Goal: Browse casually: Explore the website without a specific task or goal

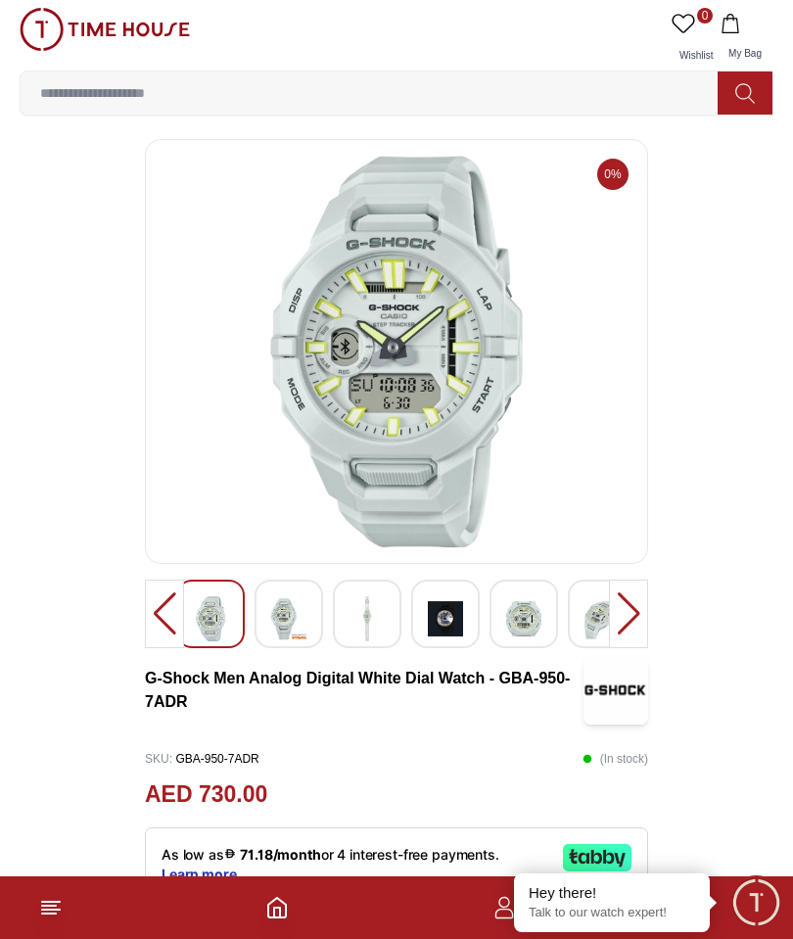
click at [285, 615] on img at bounding box center [288, 618] width 35 height 45
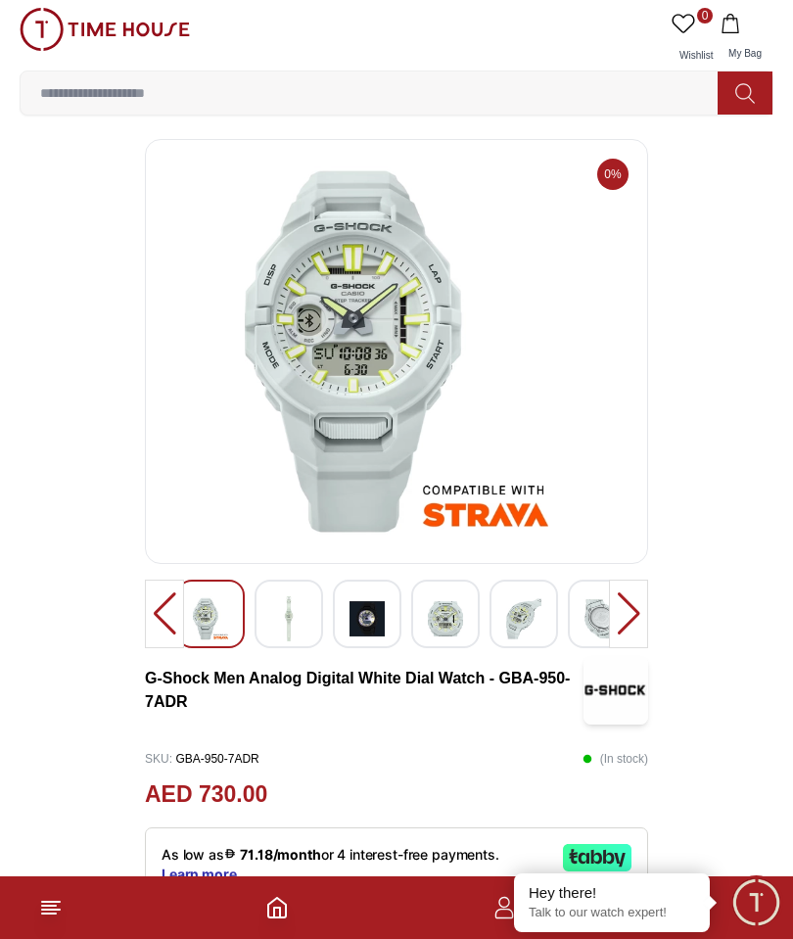
click at [292, 597] on img at bounding box center [288, 618] width 35 height 45
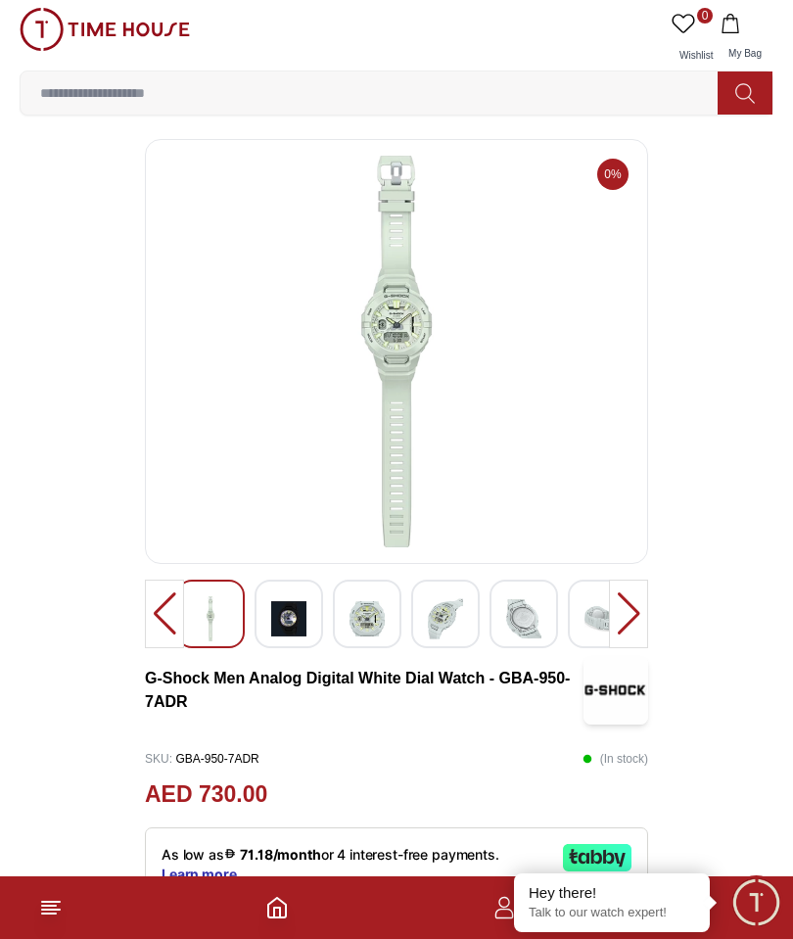
click at [295, 620] on img at bounding box center [288, 618] width 35 height 45
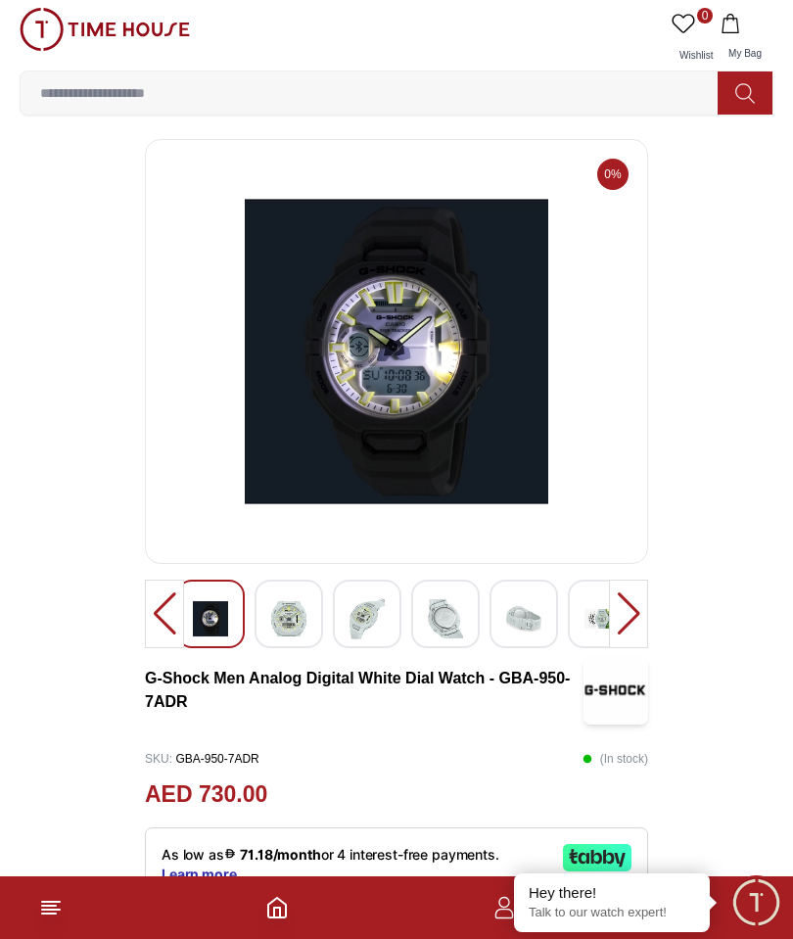
click at [284, 601] on img at bounding box center [288, 618] width 35 height 45
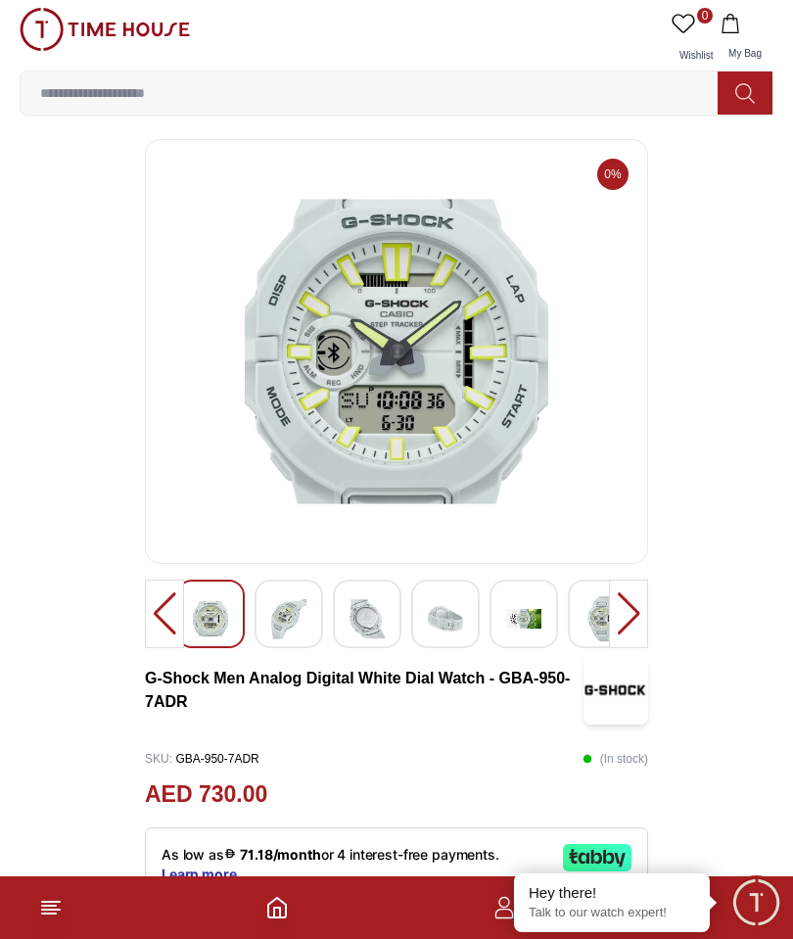
click at [275, 602] on img at bounding box center [288, 618] width 35 height 45
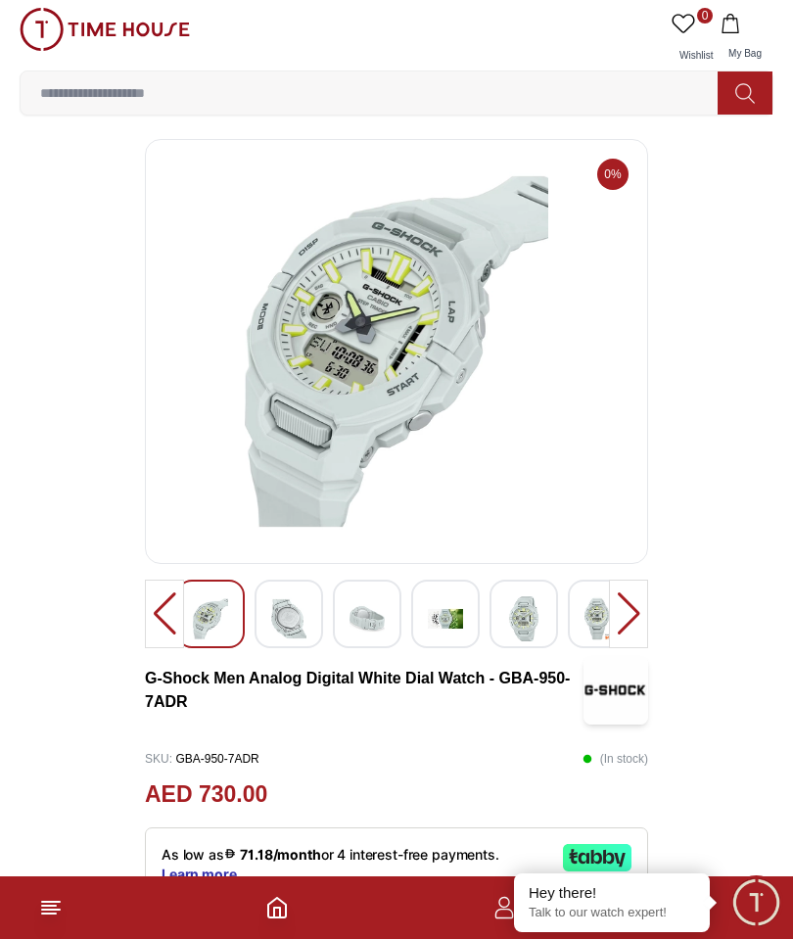
click at [201, 609] on img at bounding box center [210, 618] width 35 height 45
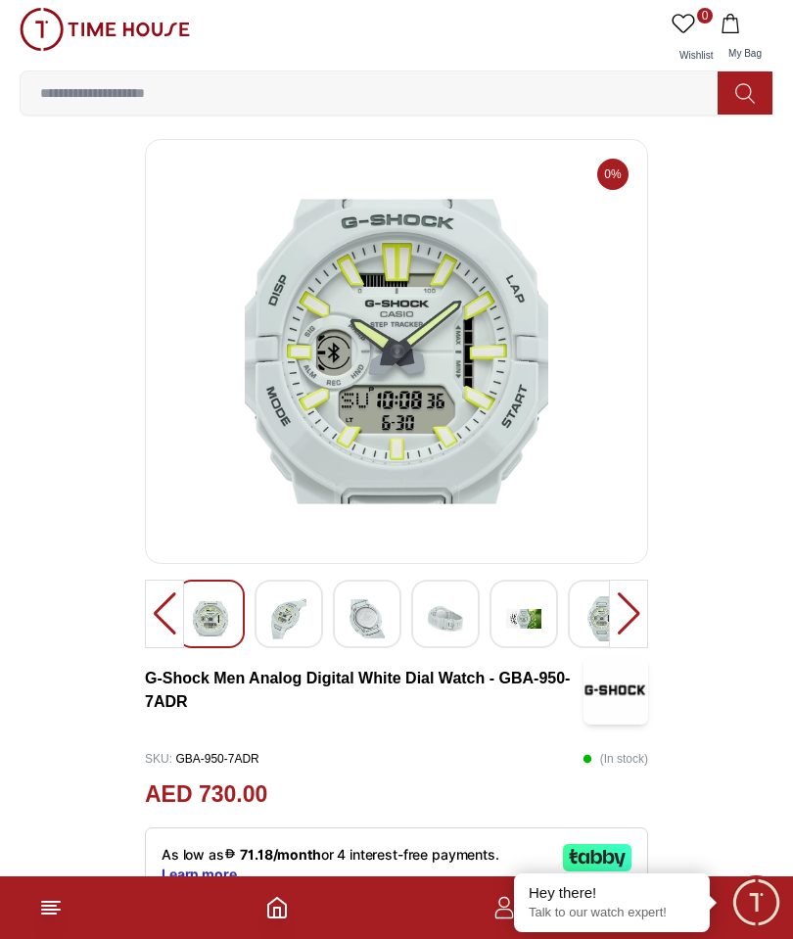
click at [220, 605] on img at bounding box center [210, 618] width 35 height 45
click at [214, 616] on img at bounding box center [210, 618] width 35 height 45
click at [205, 610] on img at bounding box center [210, 618] width 35 height 45
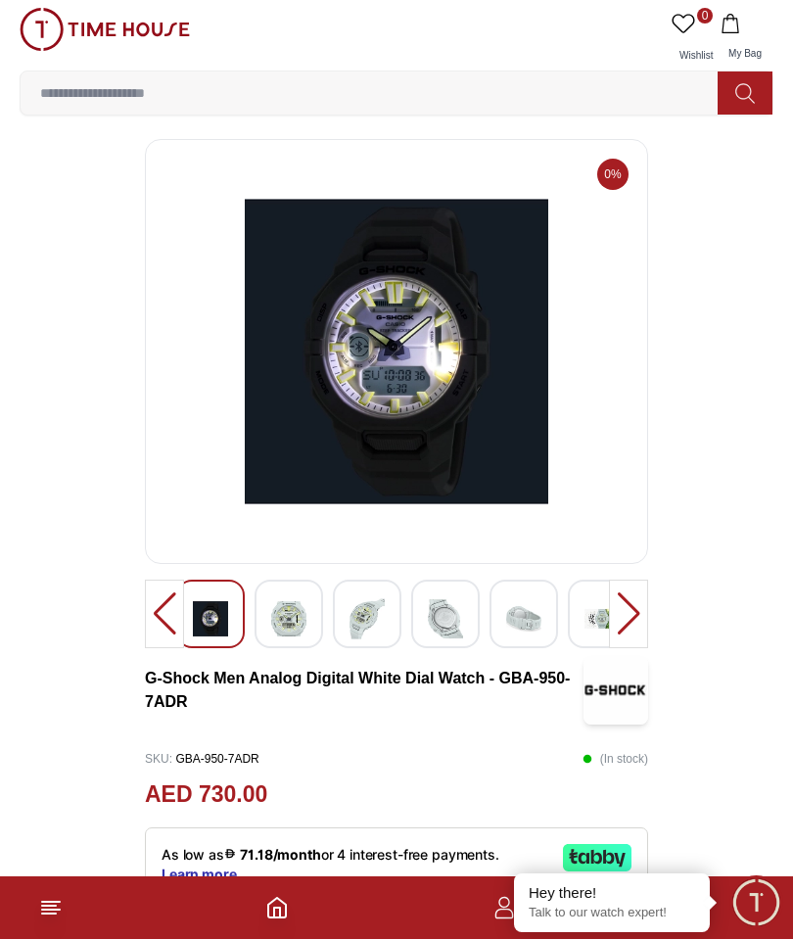
click at [288, 615] on img at bounding box center [288, 618] width 35 height 45
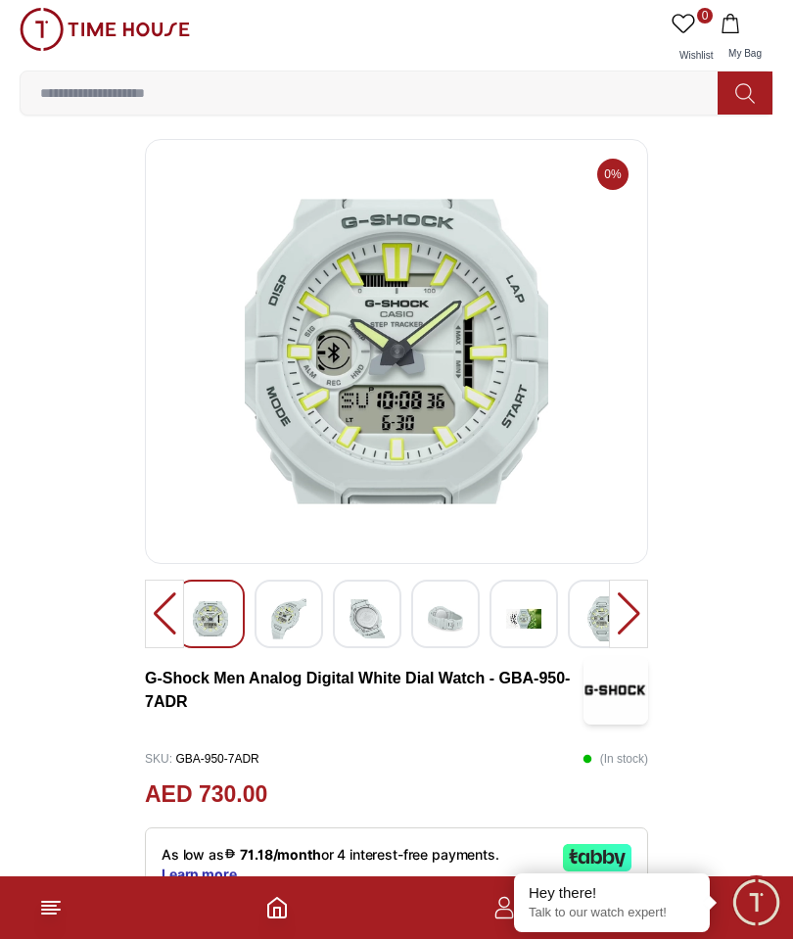
click at [281, 612] on img at bounding box center [288, 618] width 35 height 45
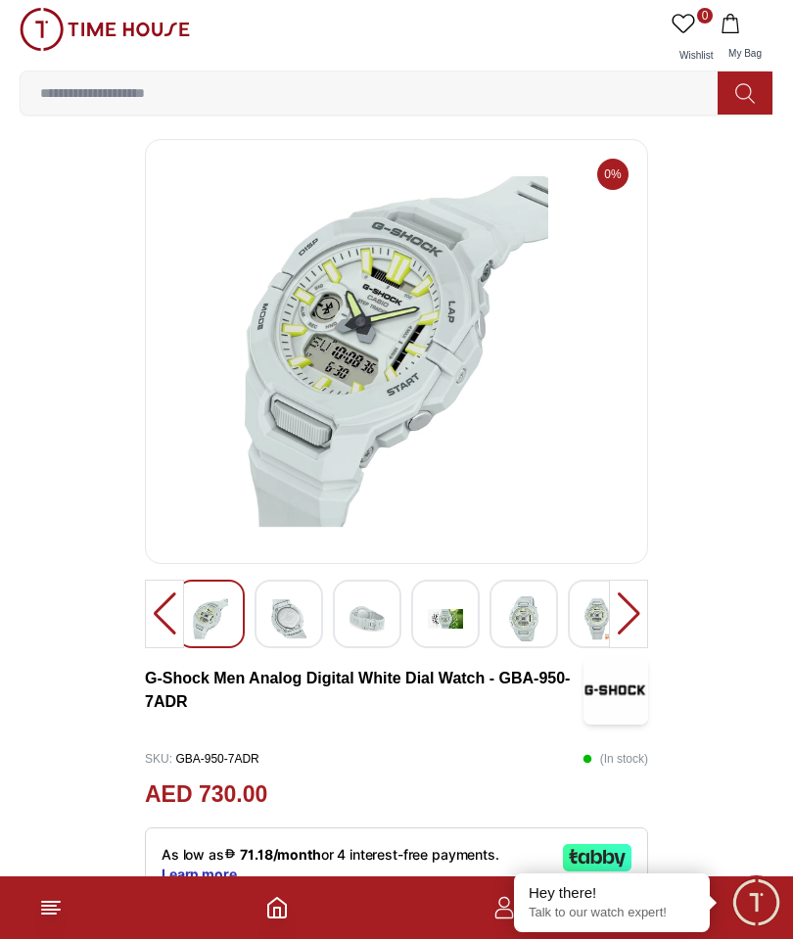
click at [282, 613] on img at bounding box center [288, 618] width 35 height 45
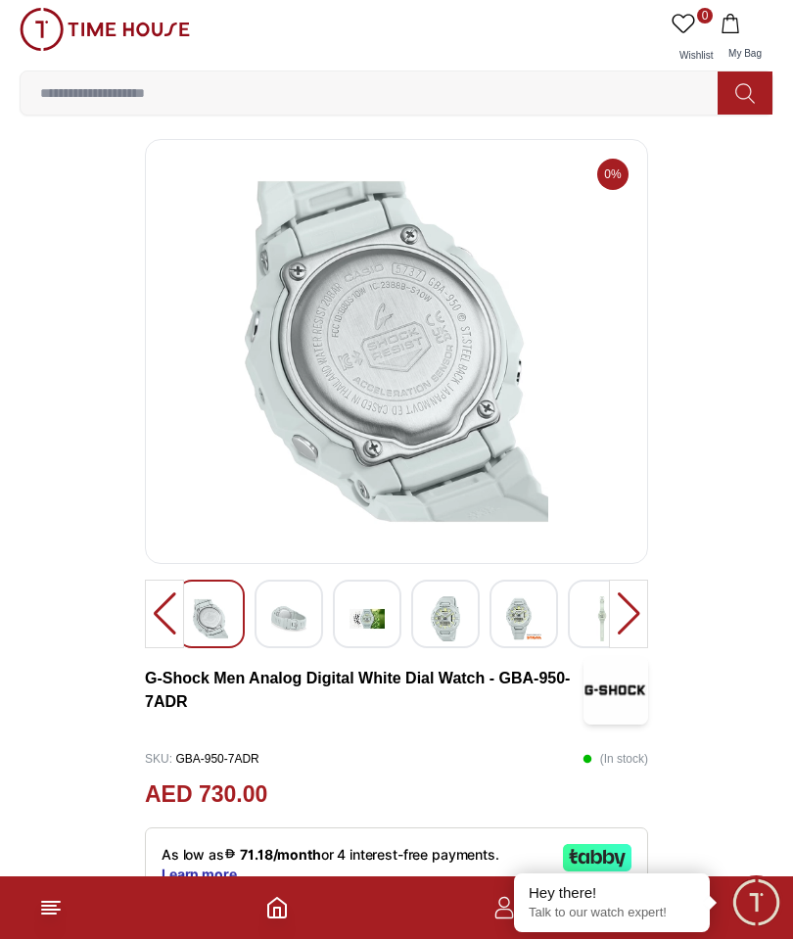
click at [273, 602] on img at bounding box center [288, 618] width 35 height 45
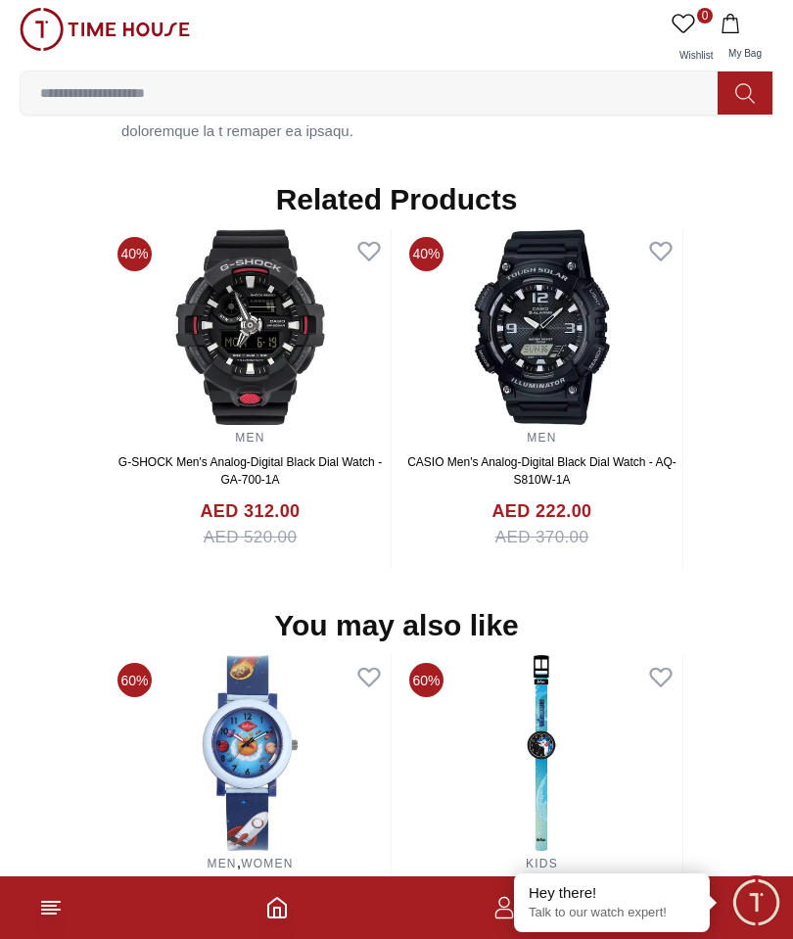
scroll to position [2408, 0]
